Goal: Find specific page/section: Find specific page/section

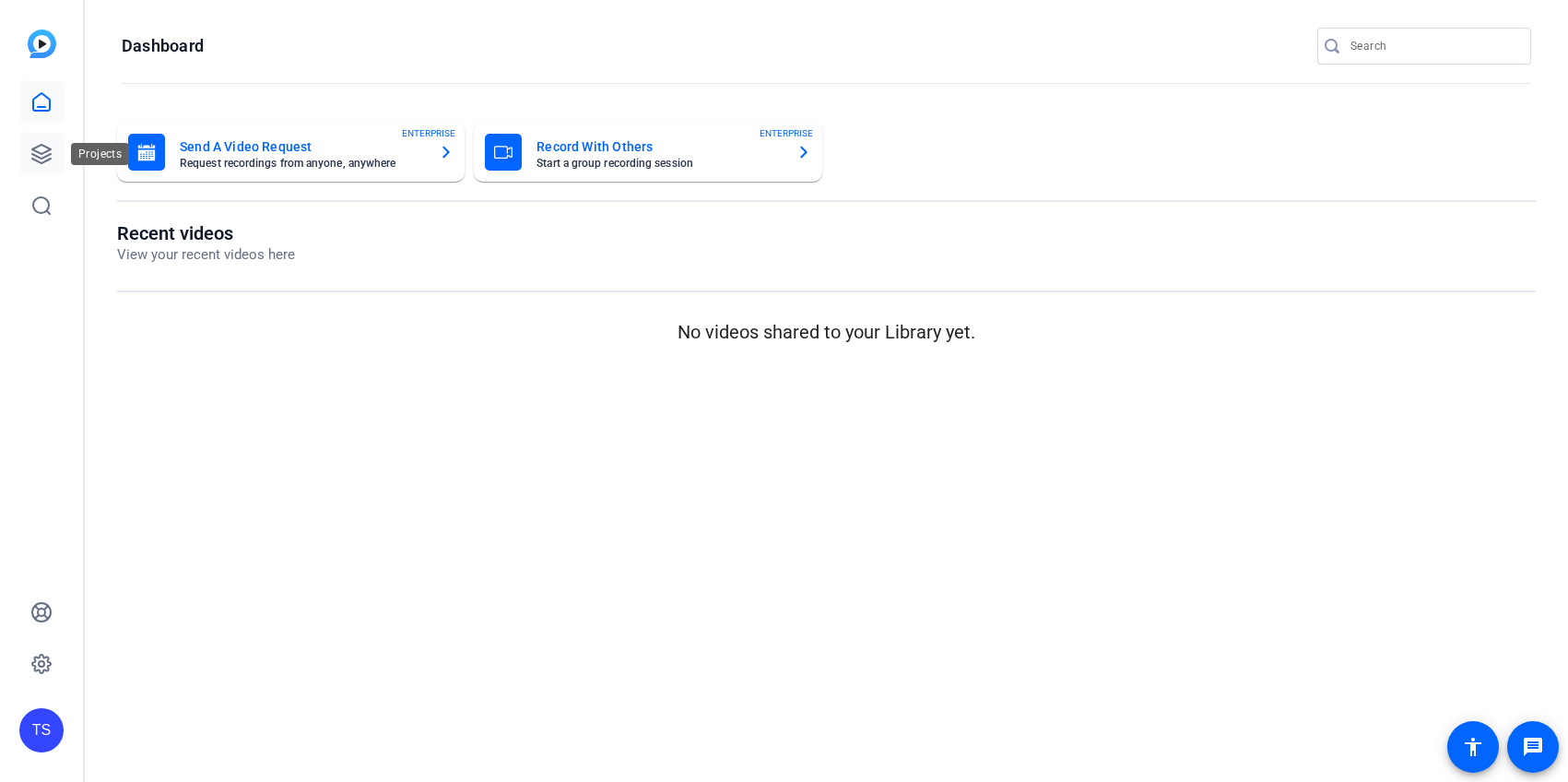
click at [52, 154] on link at bounding box center [41, 154] width 44 height 44
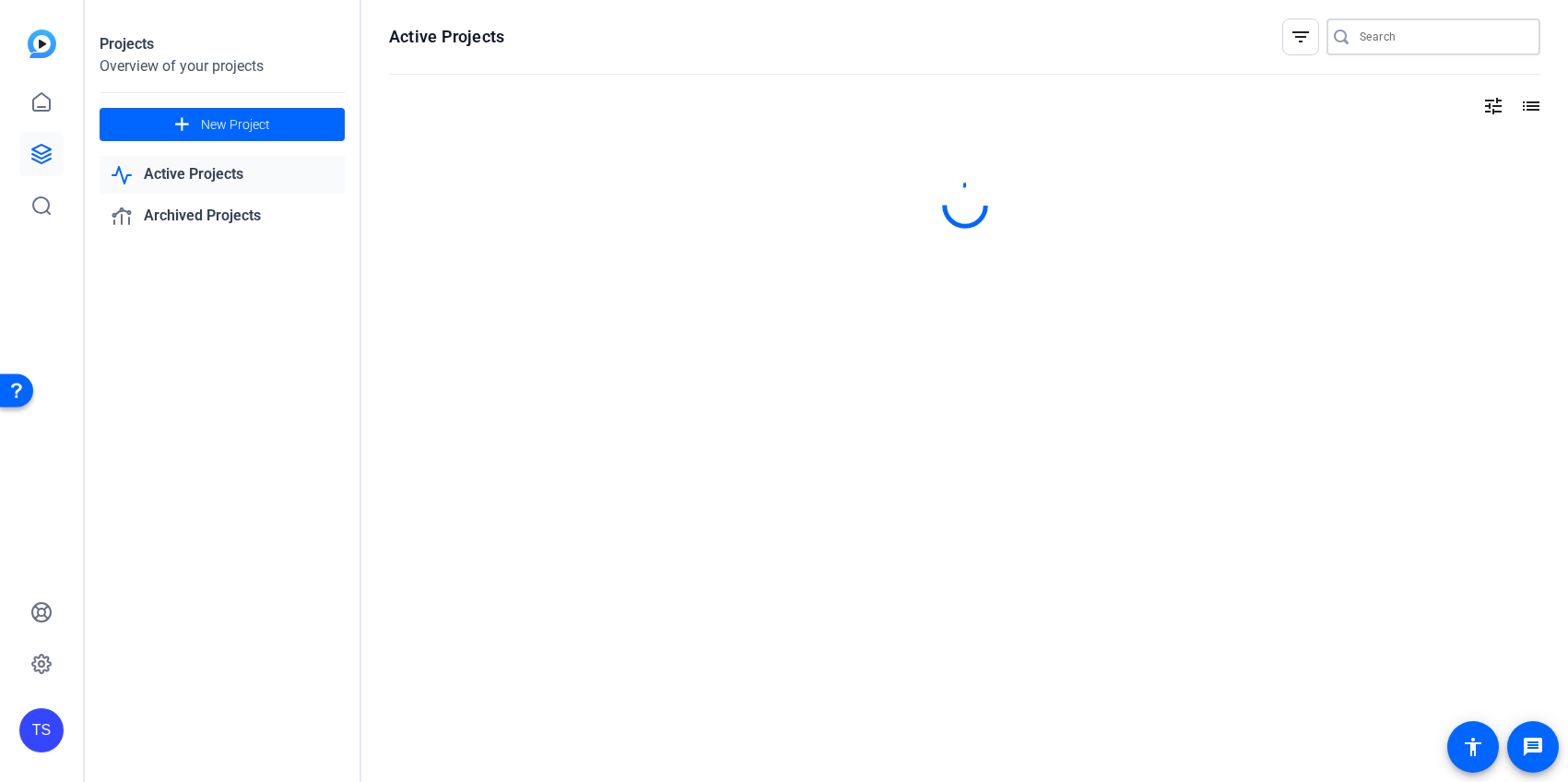
click at [1400, 40] on input "Search" at bounding box center [1443, 36] width 166 height 22
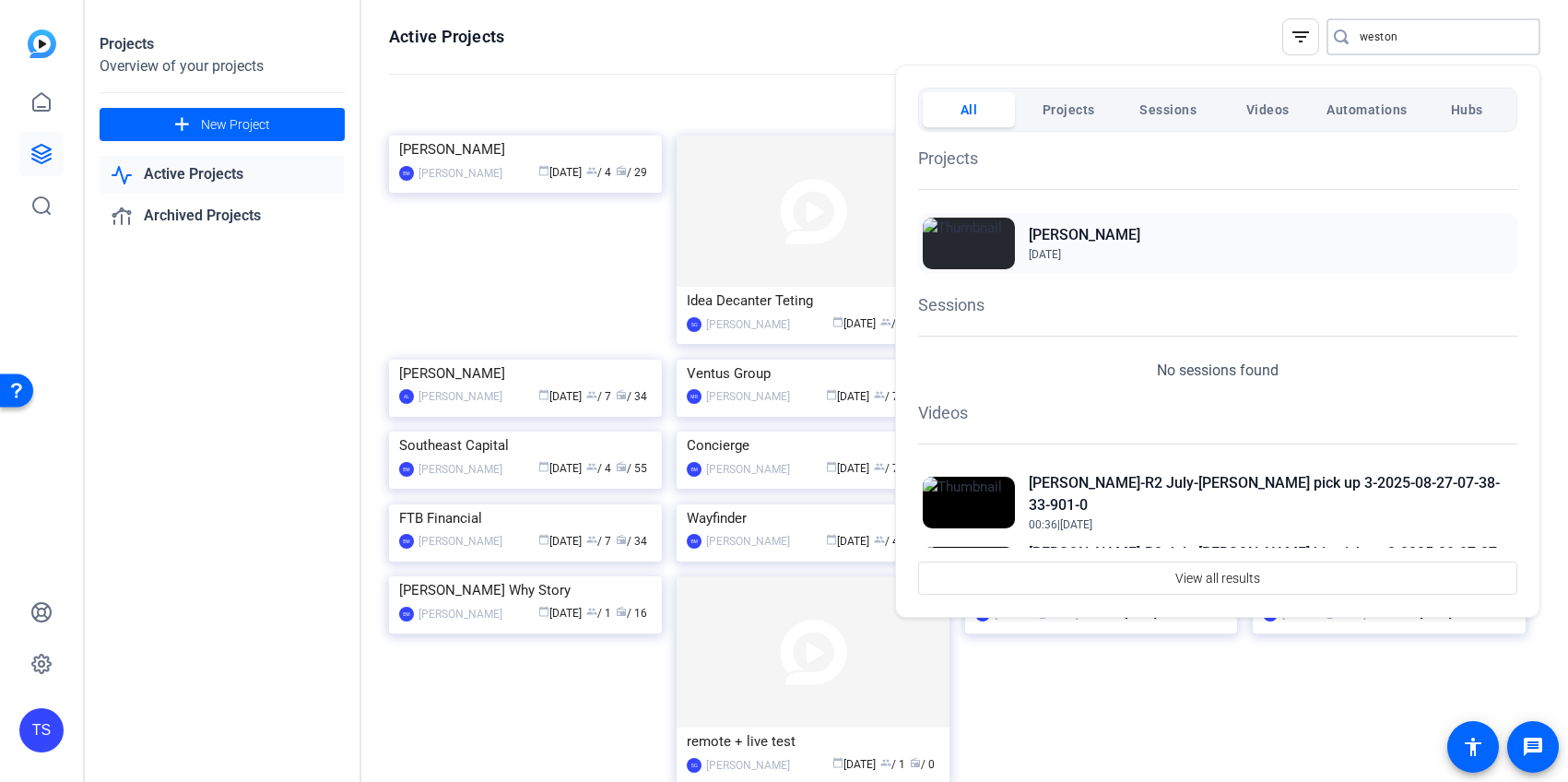
type input "weston"
click at [1228, 255] on div "Weston Banks Jan 8, 2025" at bounding box center [1218, 244] width 600 height 61
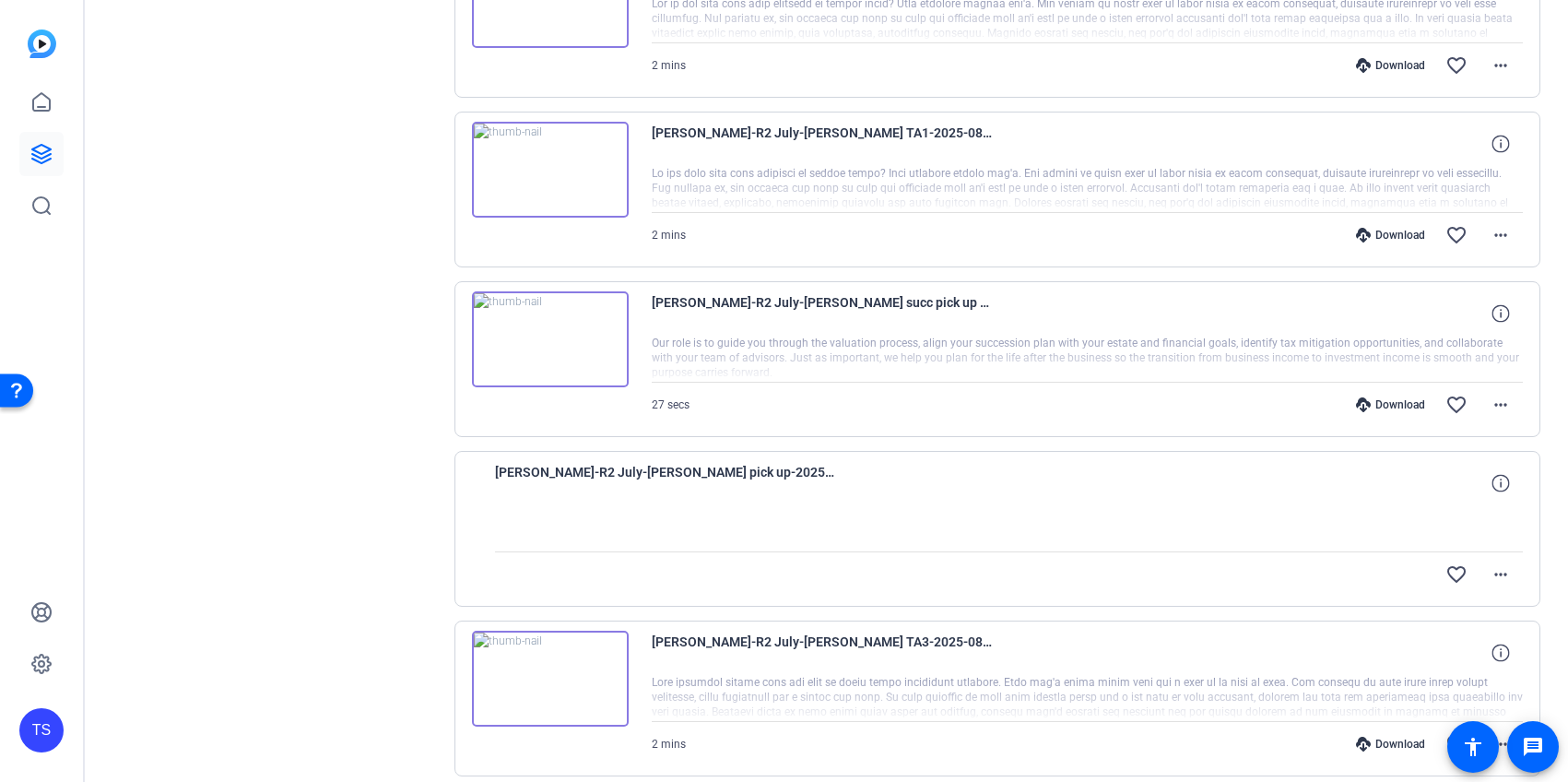
scroll to position [1257, 0]
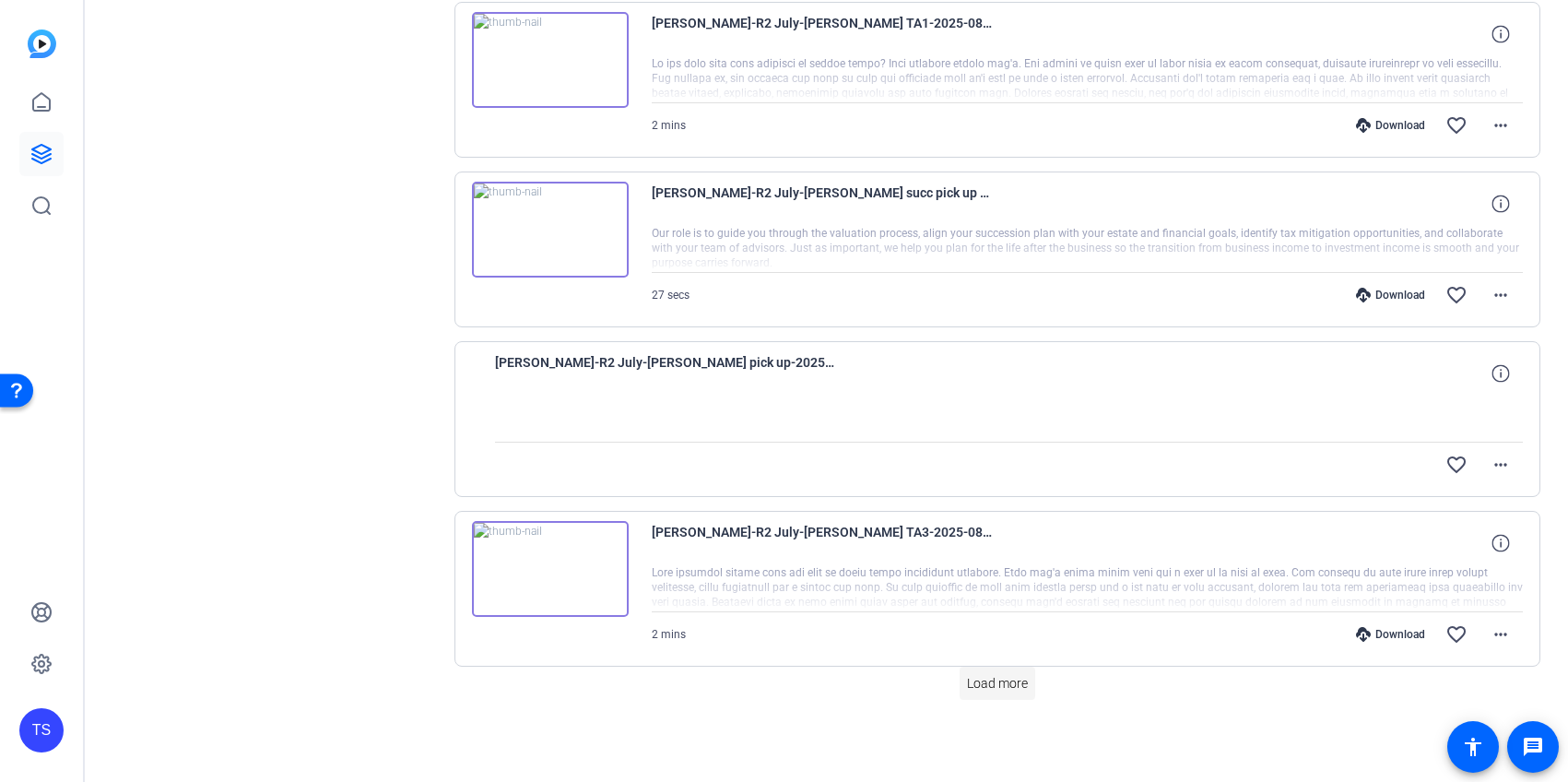
click at [984, 679] on span "Load more" at bounding box center [998, 683] width 61 height 20
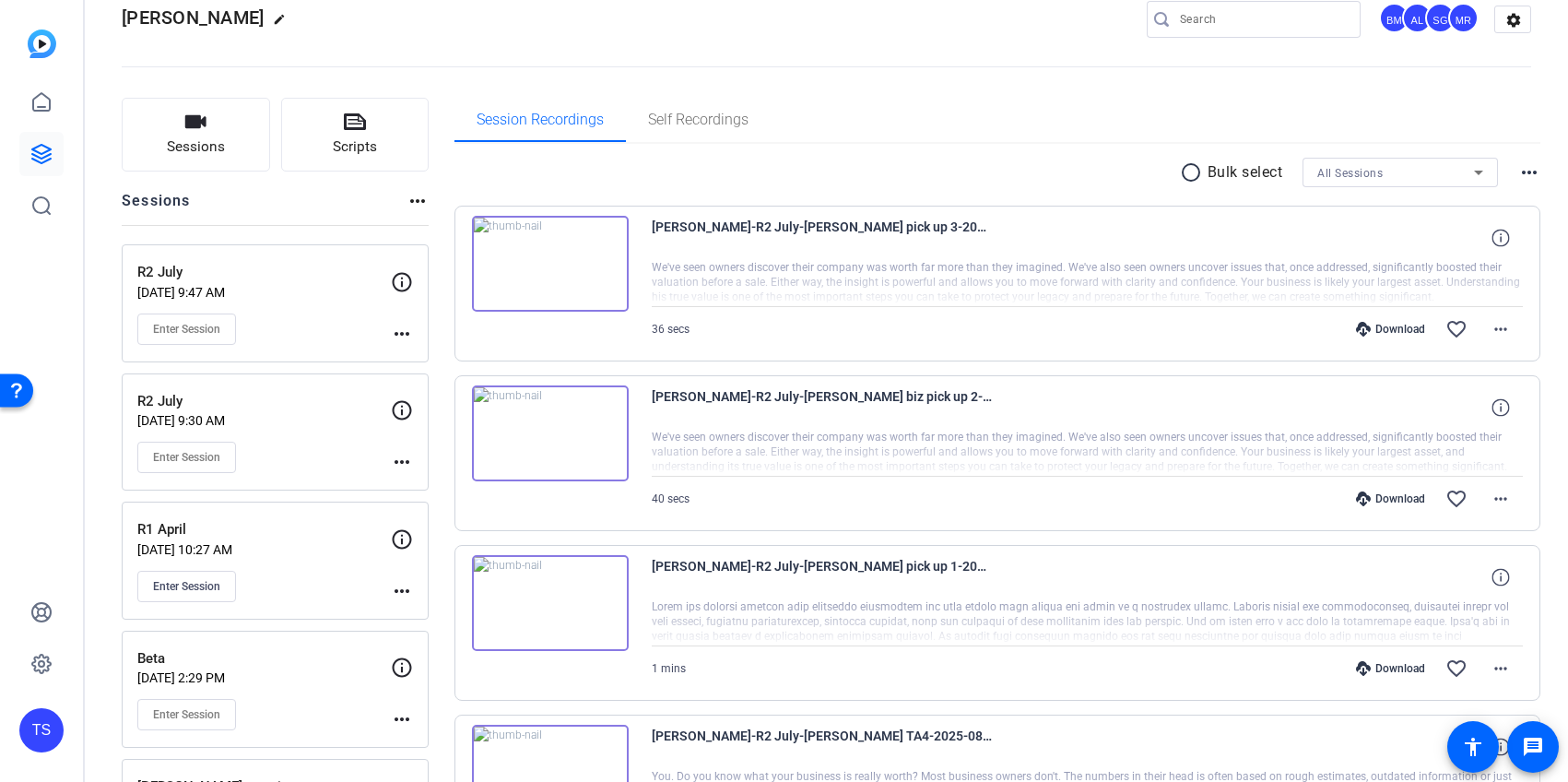
scroll to position [0, 0]
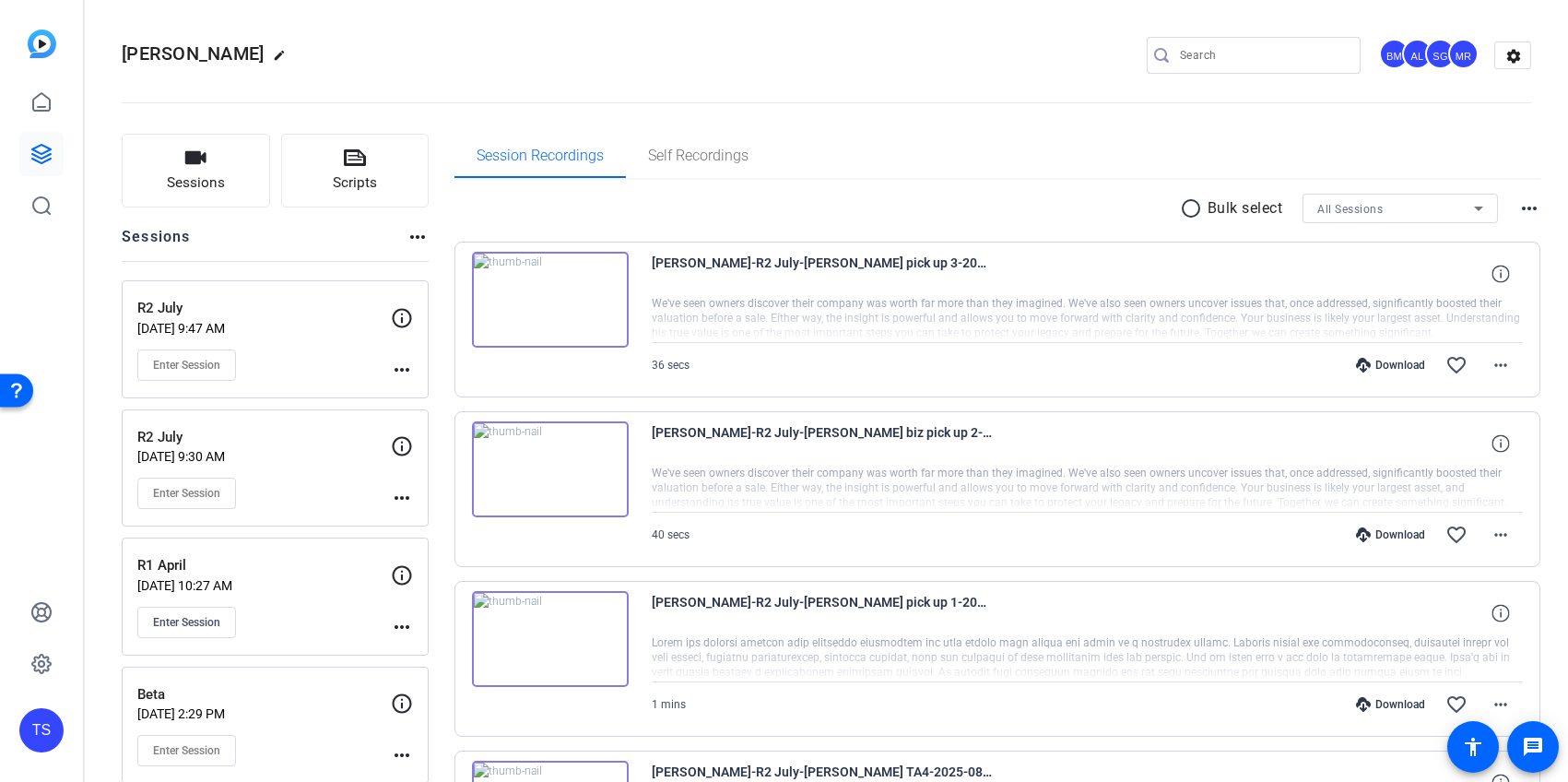
click at [556, 329] on img at bounding box center [550, 299] width 157 height 96
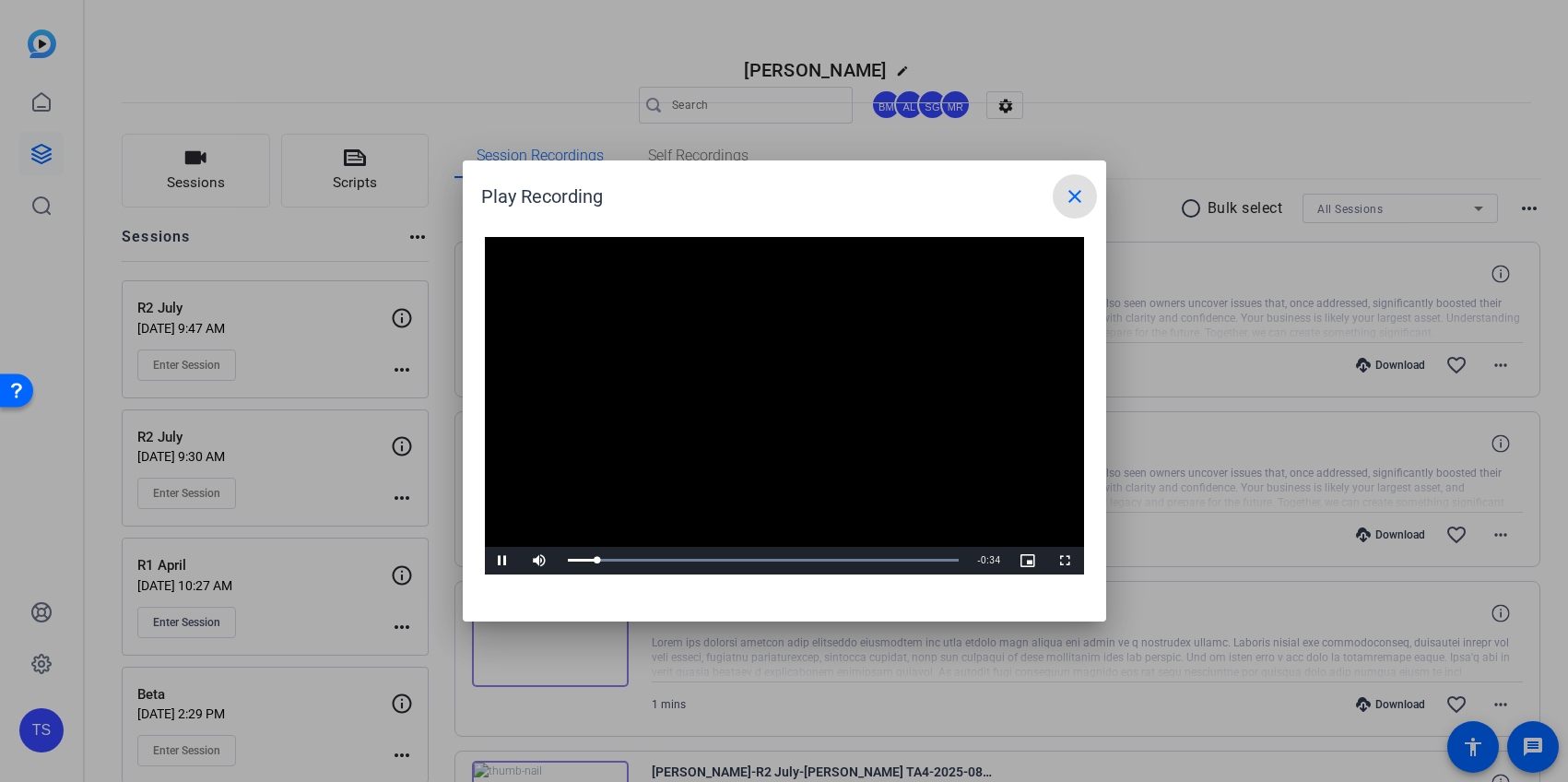
click at [1076, 205] on mat-icon "close" at bounding box center [1075, 196] width 22 height 22
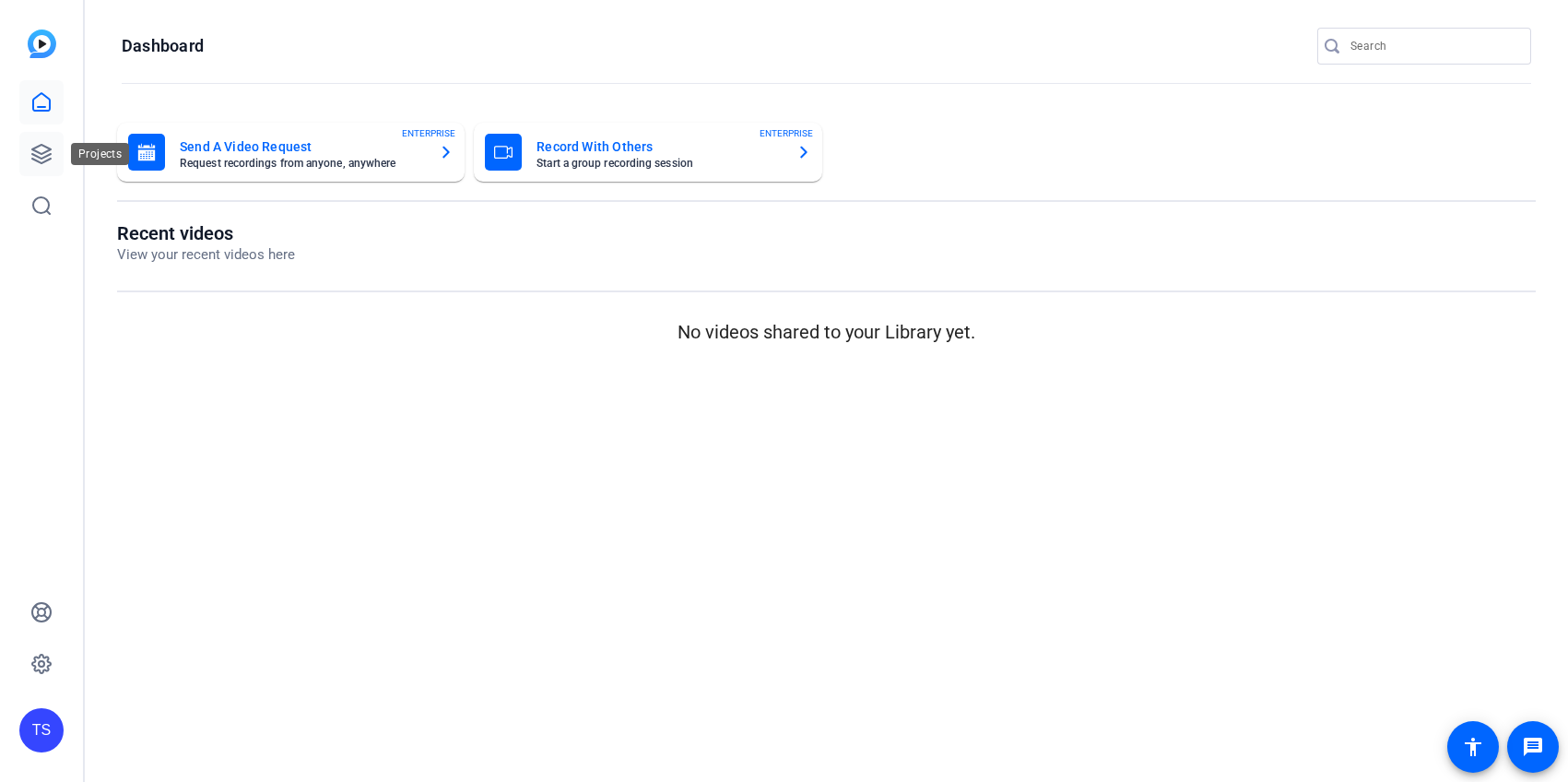
click at [33, 149] on icon at bounding box center [41, 154] width 19 height 19
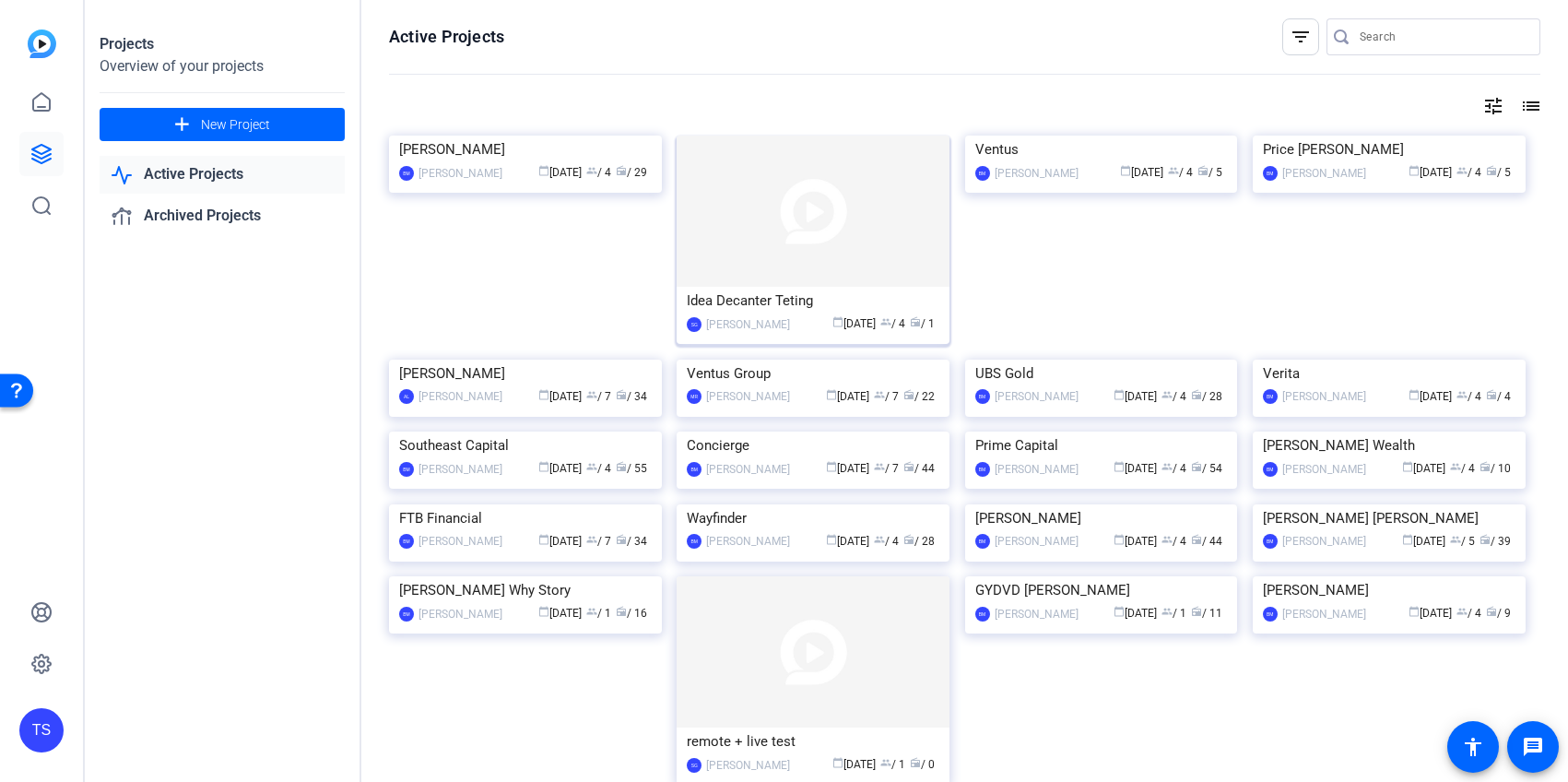
click at [804, 304] on div "Idea Decanter Teting" at bounding box center [813, 301] width 252 height 28
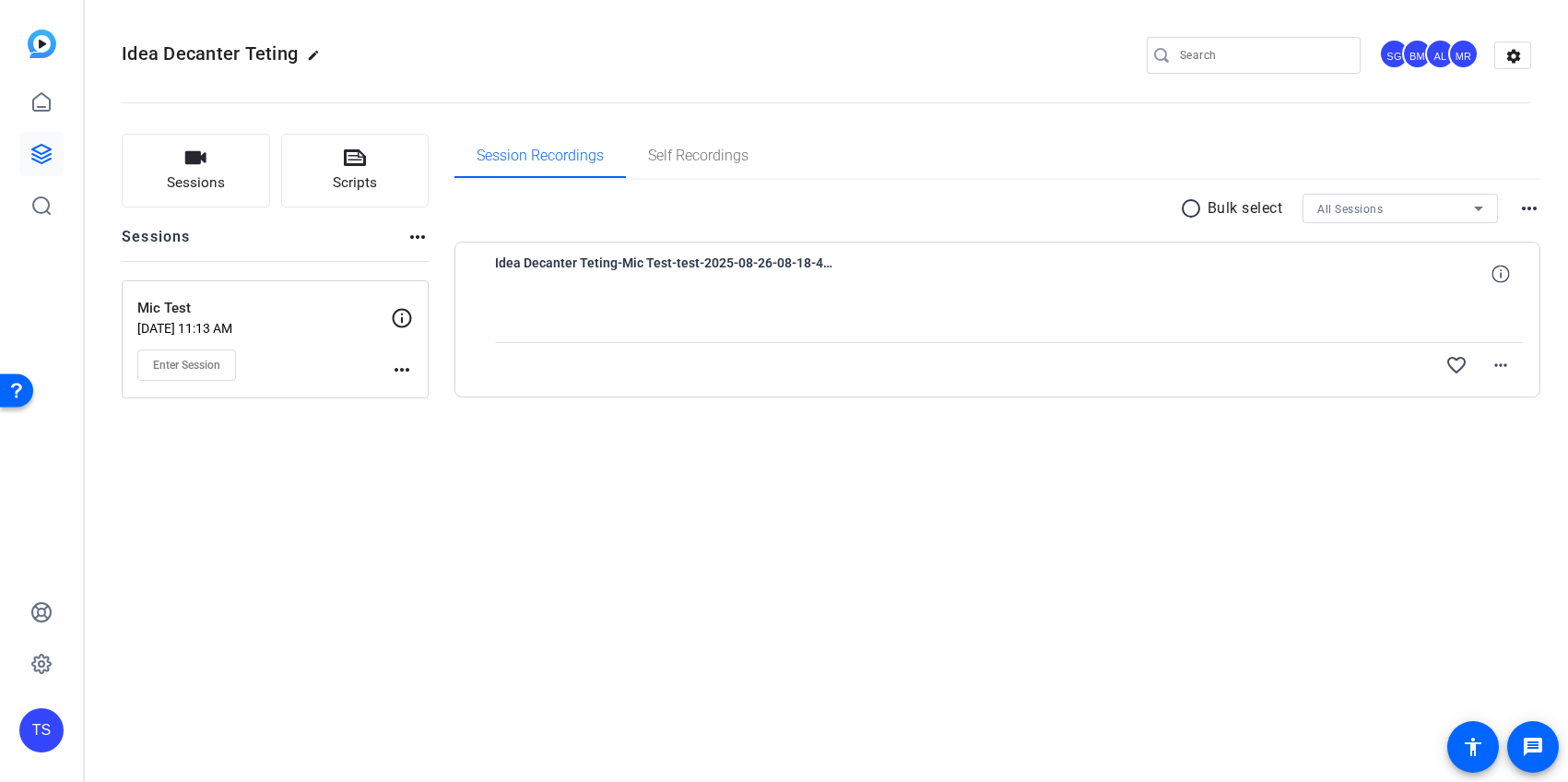
click at [290, 308] on p "Mic Test" at bounding box center [263, 309] width 253 height 22
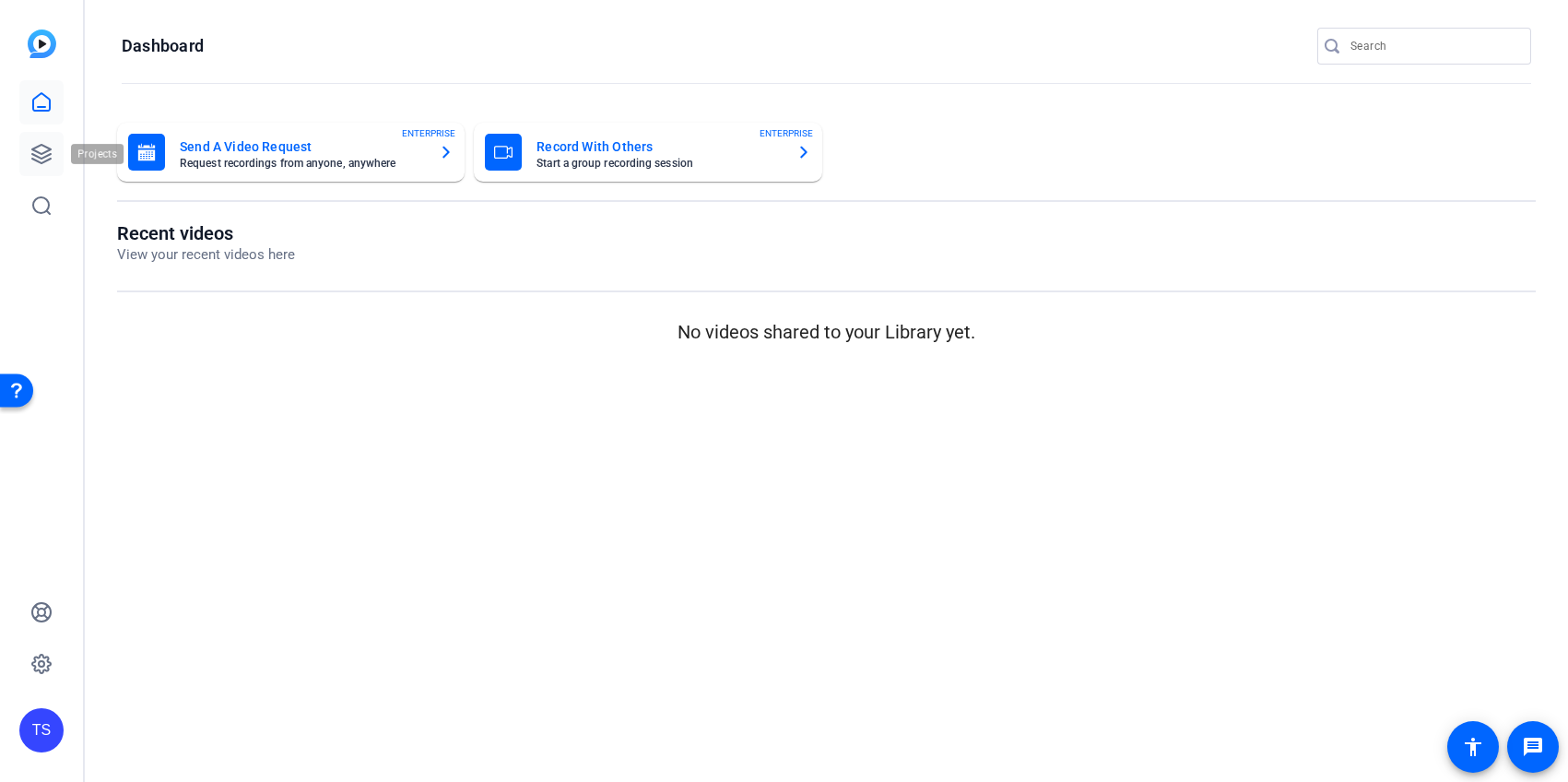
click at [42, 148] on icon at bounding box center [41, 154] width 22 height 22
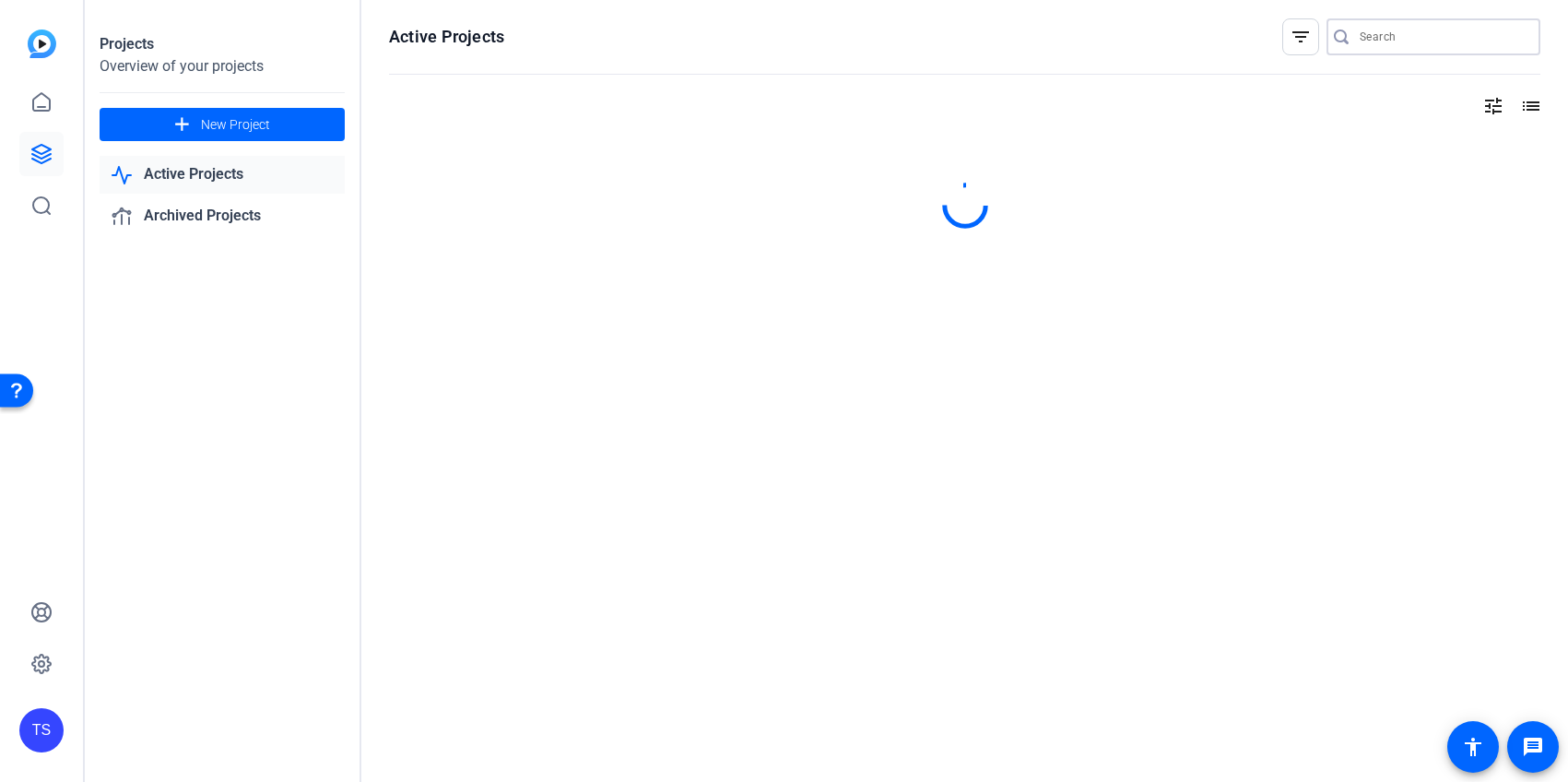
click at [1479, 42] on input "Search" at bounding box center [1443, 36] width 166 height 22
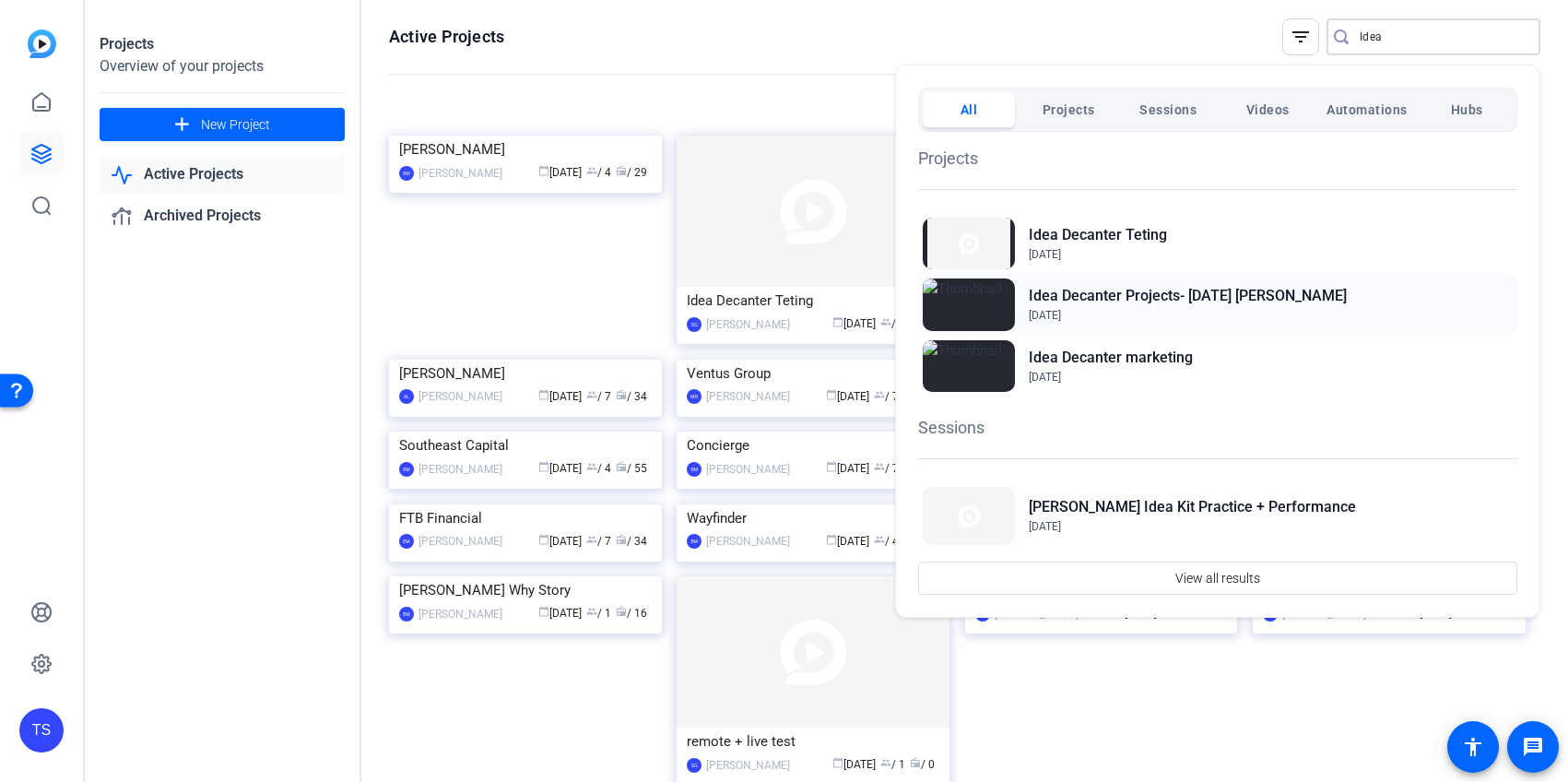
type input "Idea"
click at [1179, 304] on h2 "Idea Decanter Projects- May 2025 Sharon" at bounding box center [1187, 296] width 319 height 22
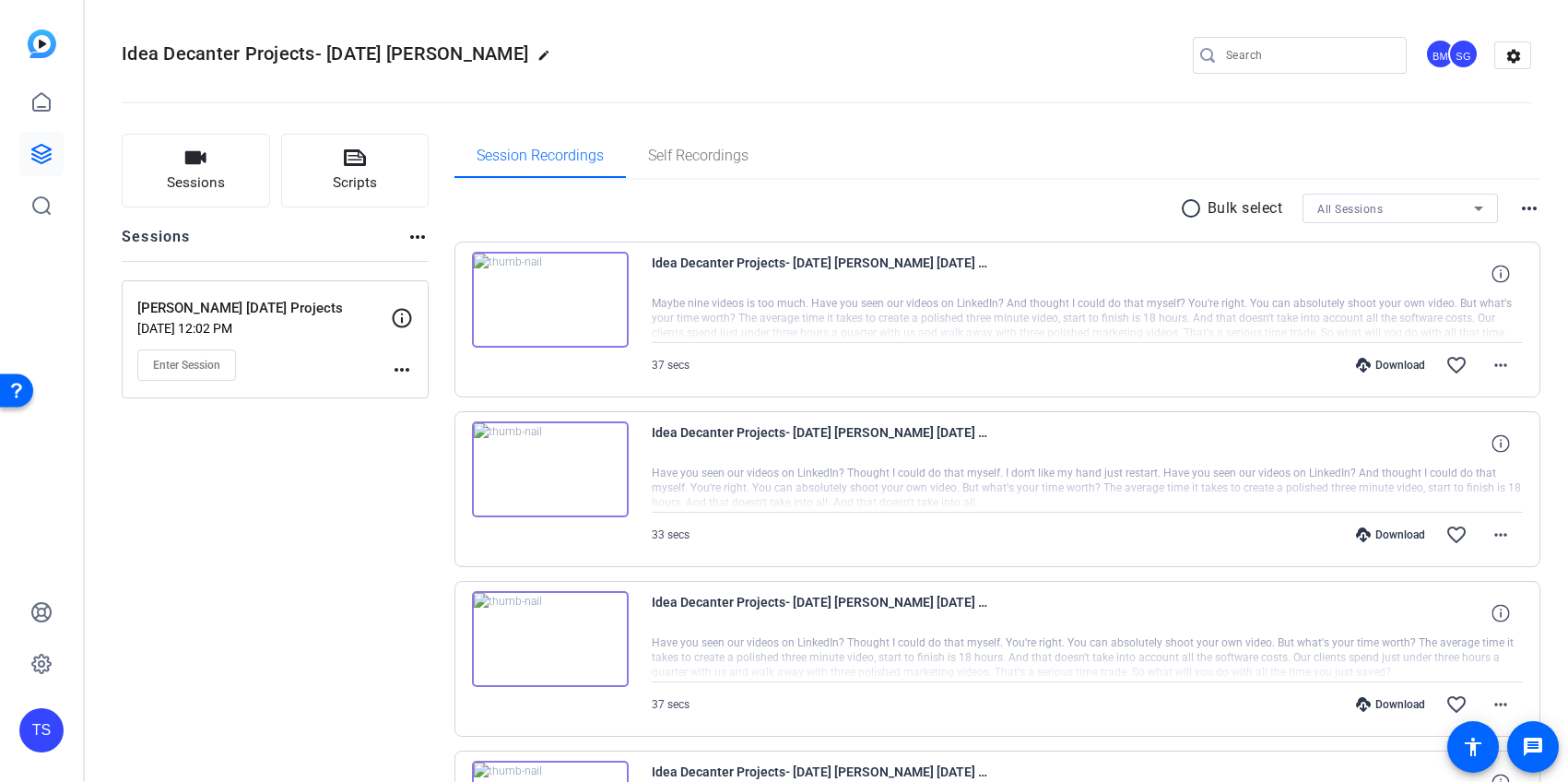
click at [321, 316] on p "Sharon May 2025 Projects" at bounding box center [263, 309] width 253 height 22
